Goal: Task Accomplishment & Management: Use online tool/utility

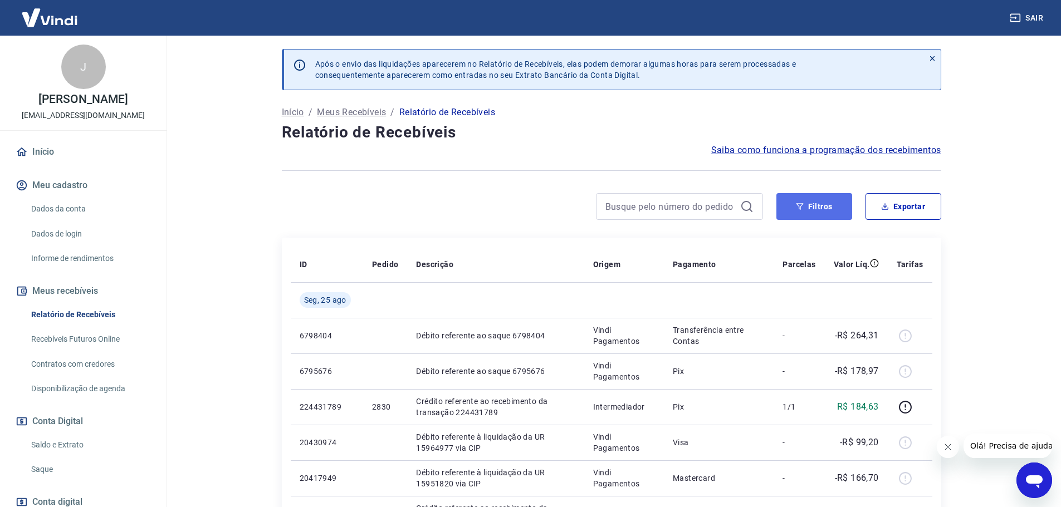
click at [816, 211] on button "Filtros" at bounding box center [814, 206] width 76 height 27
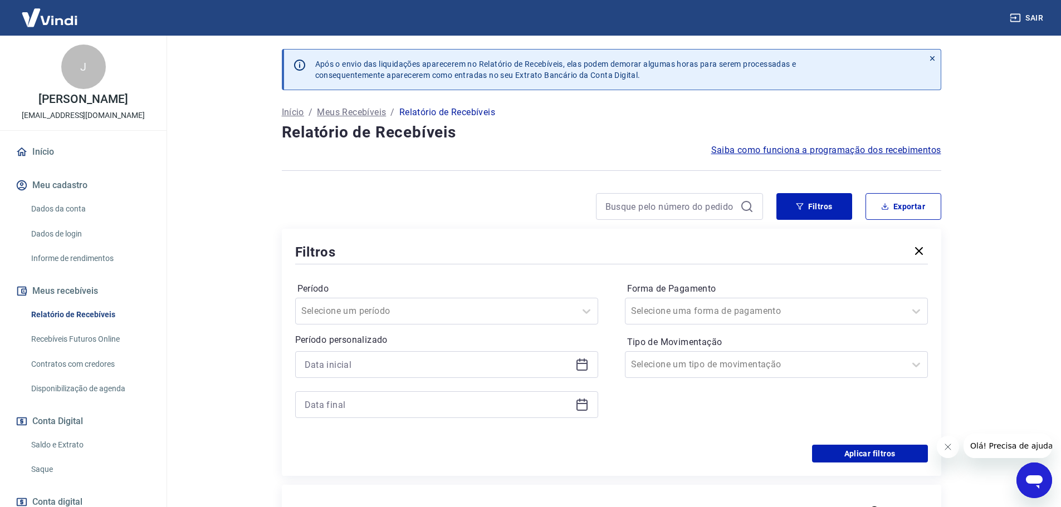
click at [583, 366] on icon at bounding box center [581, 364] width 13 height 13
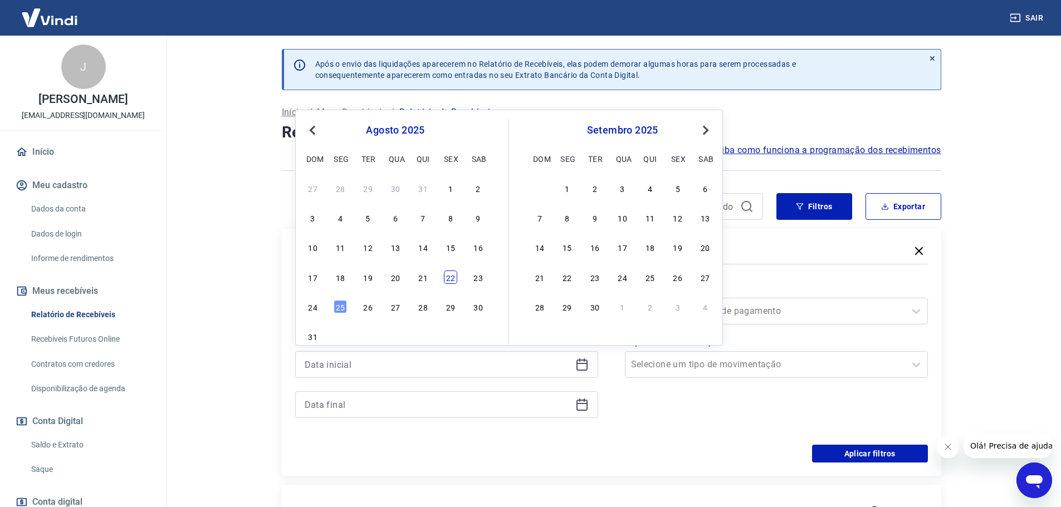
click at [449, 280] on div "22" at bounding box center [450, 277] width 13 height 13
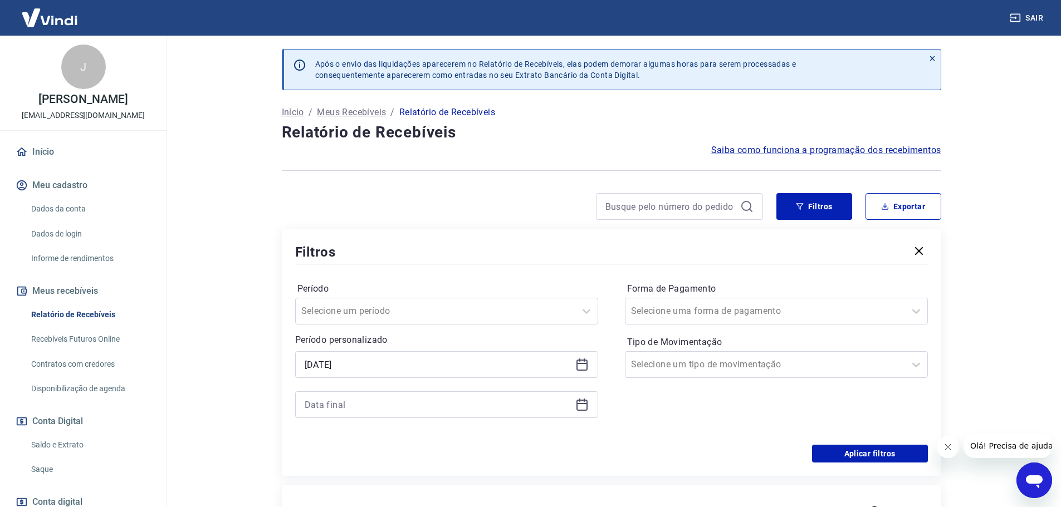
type input "[DATE]"
click at [581, 405] on icon at bounding box center [581, 404] width 13 height 13
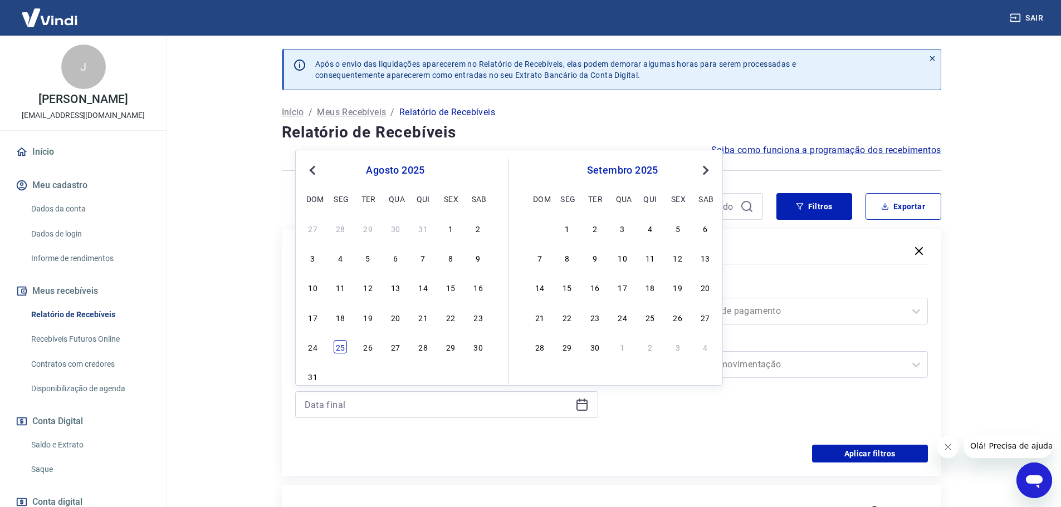
click at [341, 346] on div "25" at bounding box center [340, 346] width 13 height 13
type input "[DATE]"
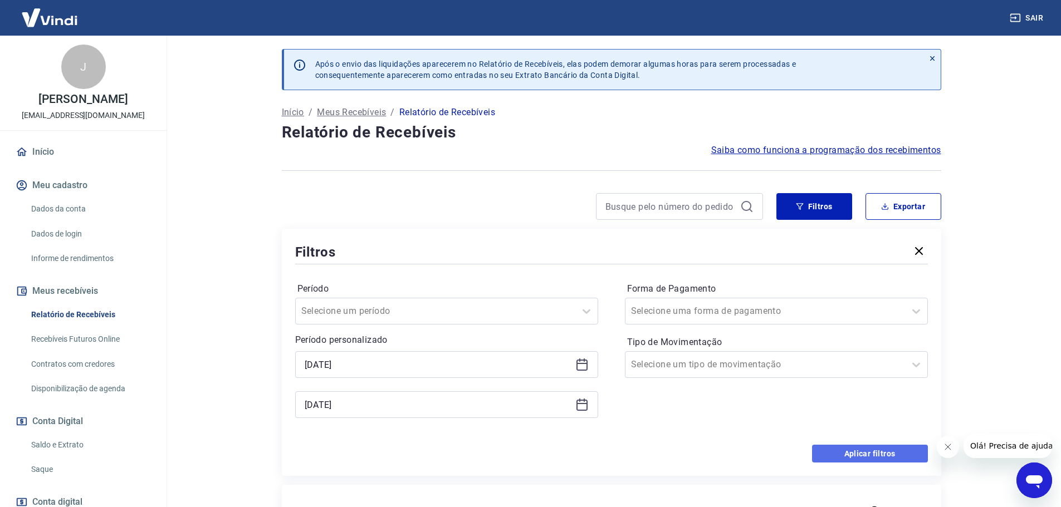
click at [874, 457] on button "Aplicar filtros" at bounding box center [870, 454] width 116 height 18
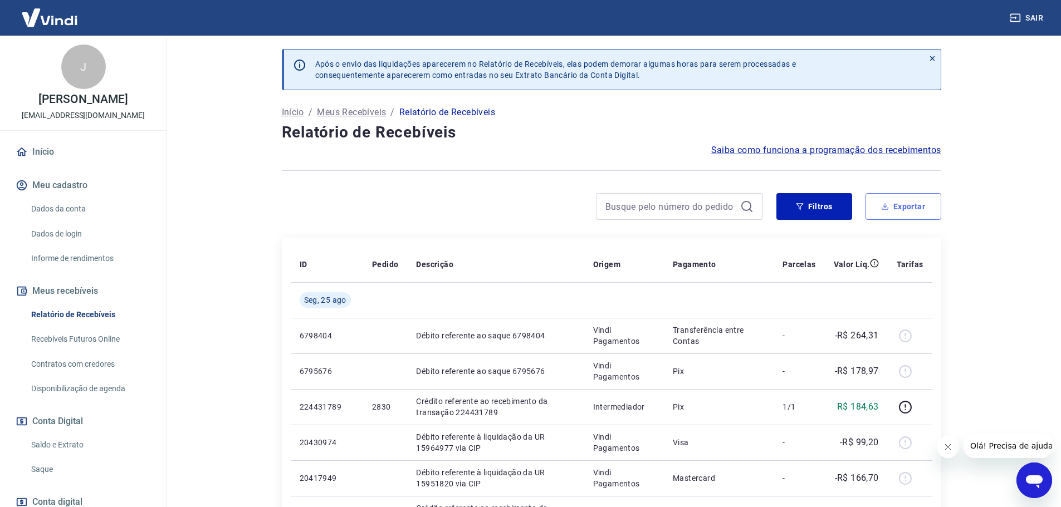
click at [902, 207] on button "Exportar" at bounding box center [903, 206] width 76 height 27
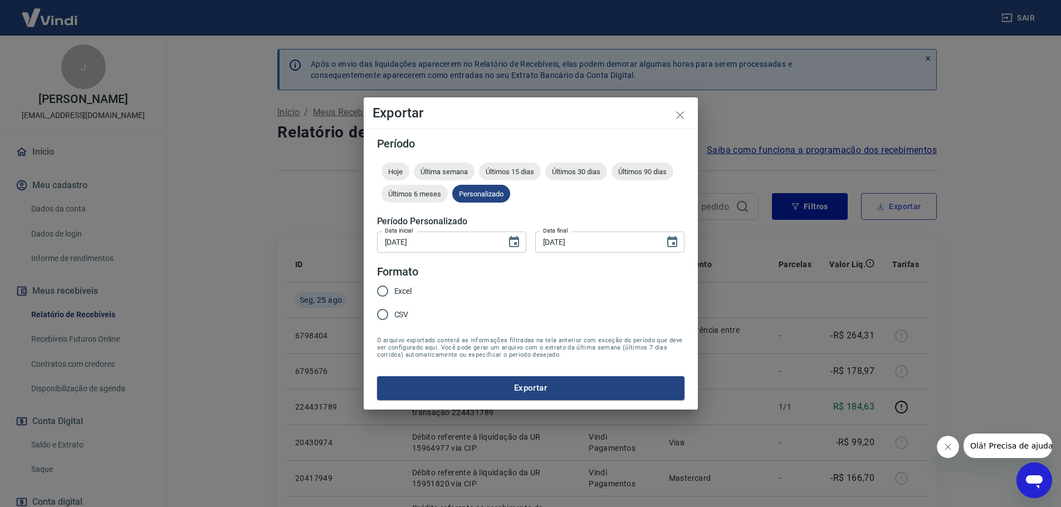
type input "[DATE]"
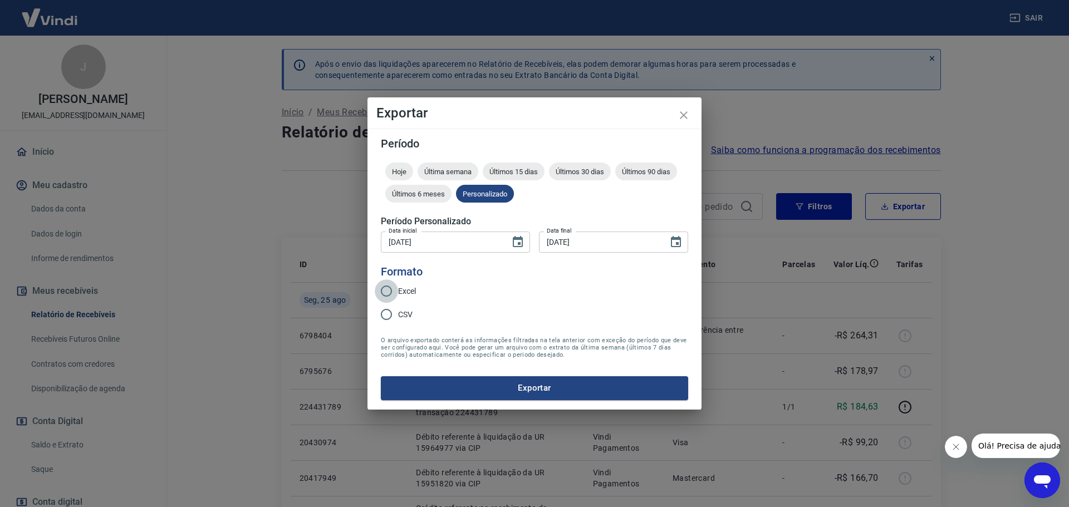
click at [389, 287] on input "Excel" at bounding box center [386, 291] width 23 height 23
radio input "true"
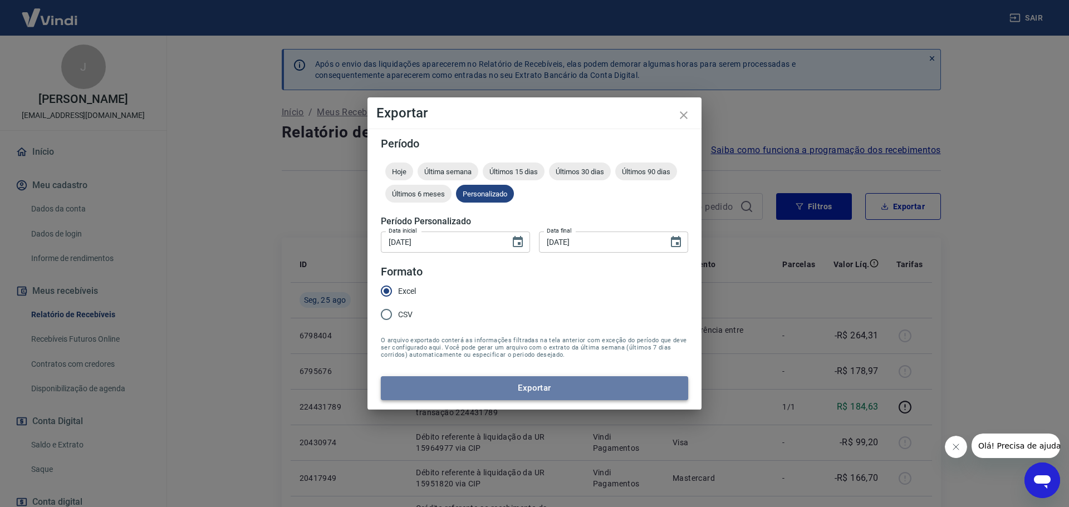
click at [525, 389] on button "Exportar" at bounding box center [534, 387] width 307 height 23
